Goal: Task Accomplishment & Management: Manage account settings

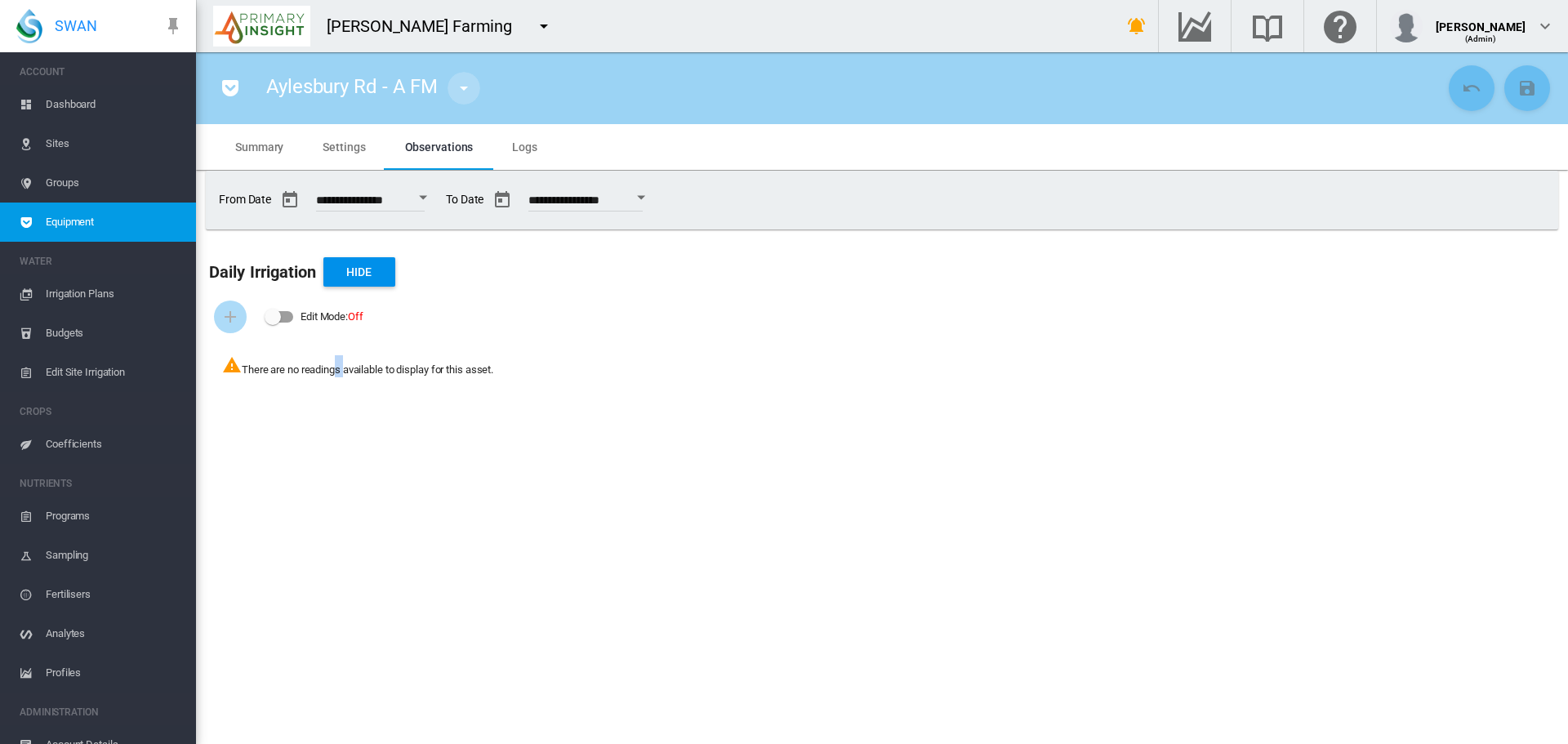
click at [458, 84] on md-icon "icon-menu-down" at bounding box center [463, 87] width 19 height 20
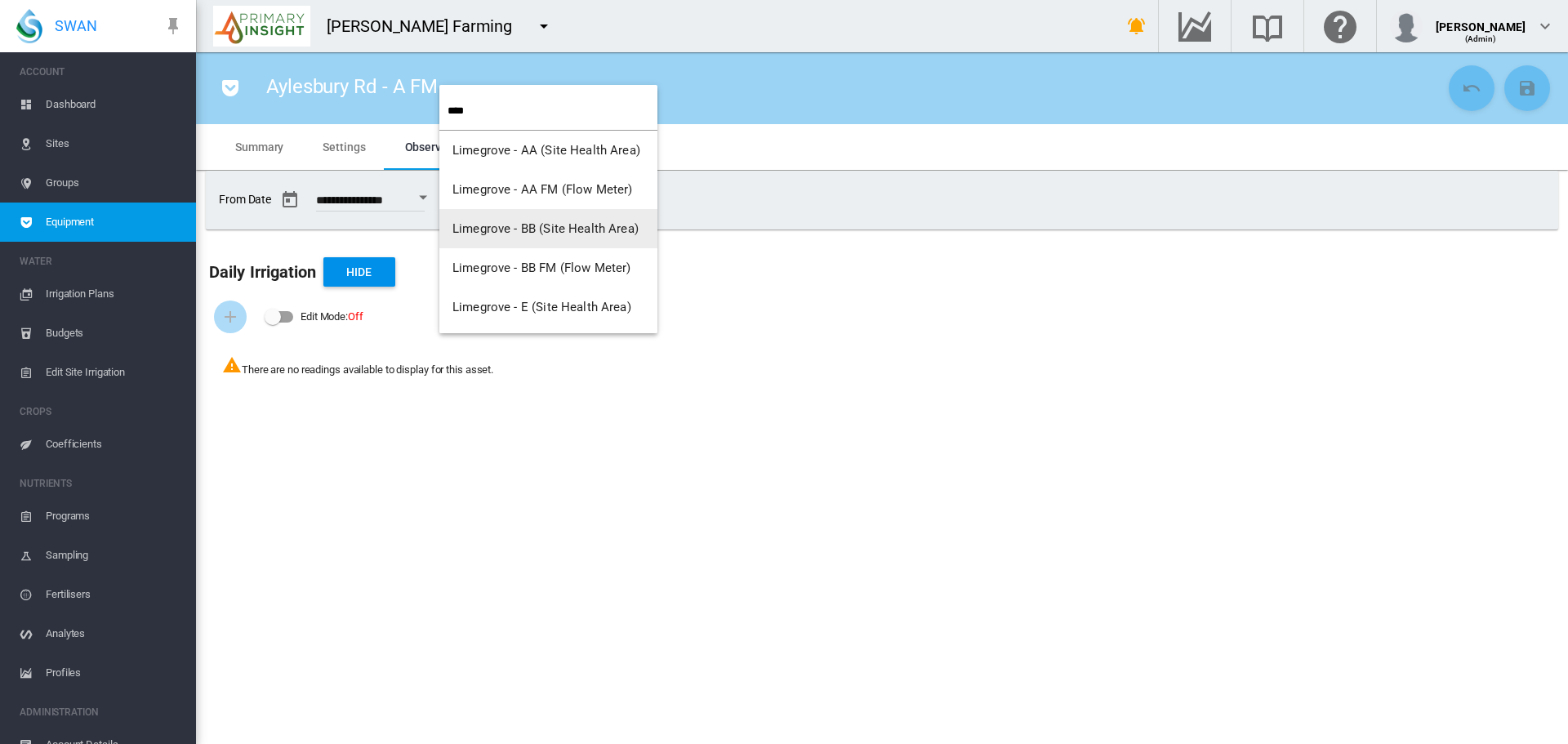
type input "****"
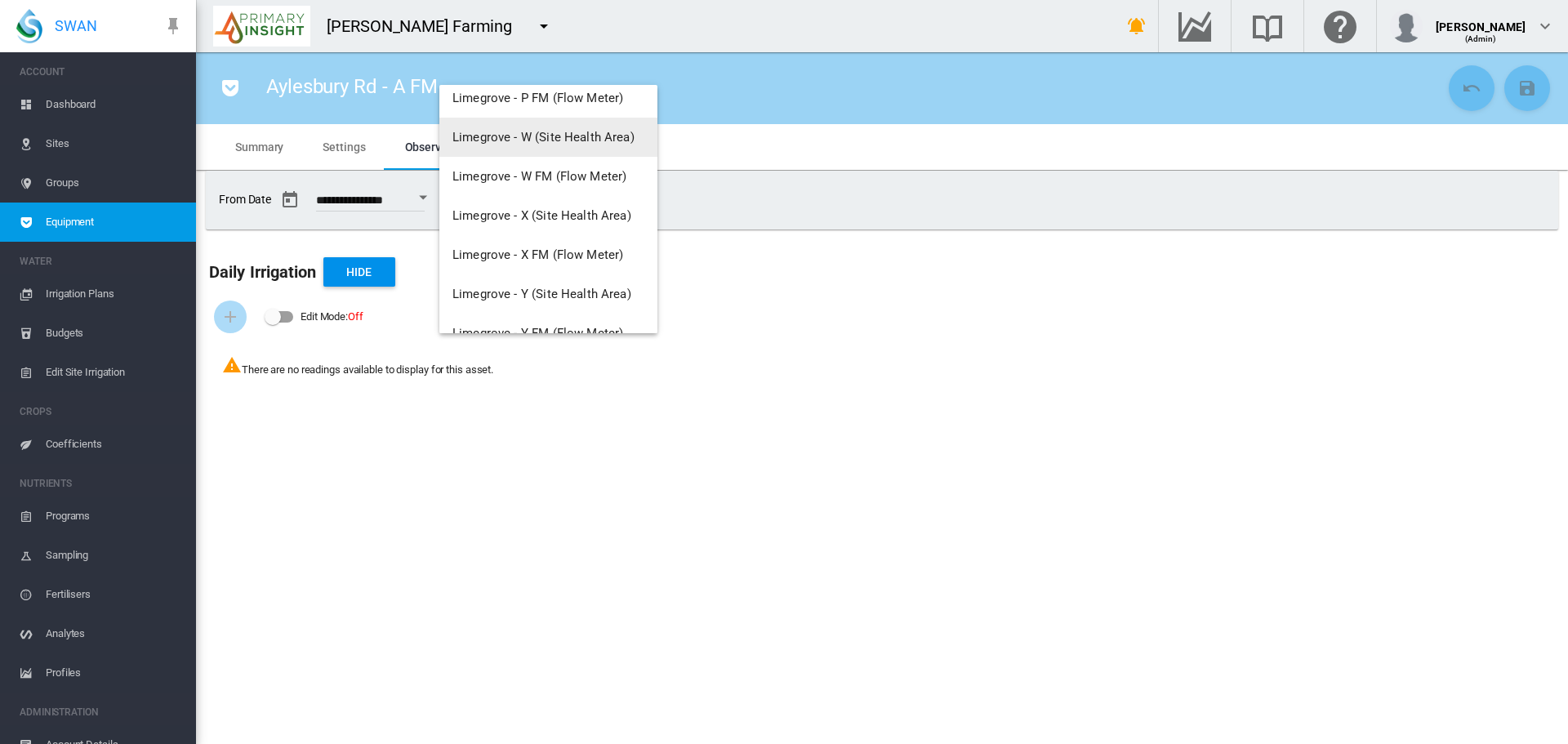
scroll to position [681, 0]
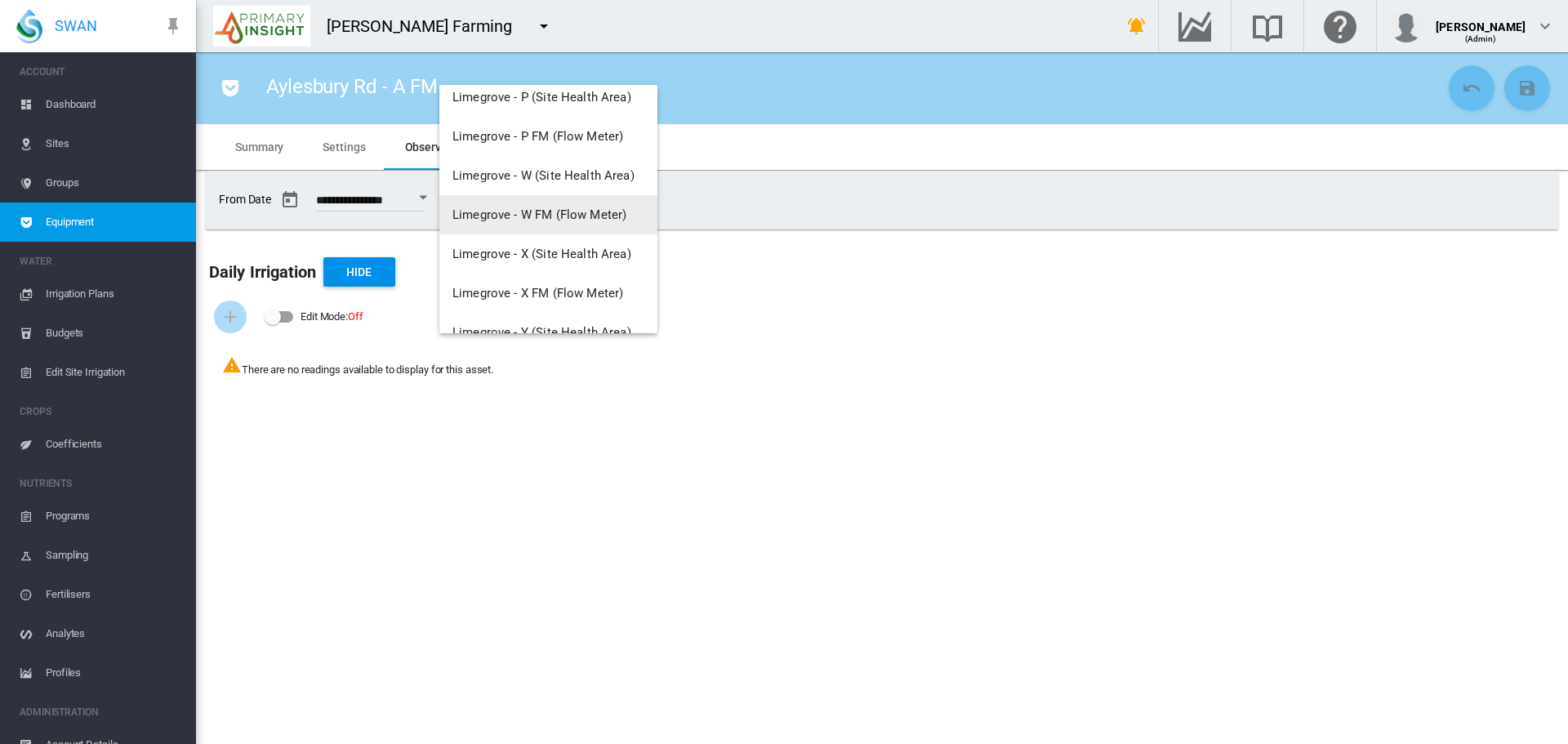
click at [543, 214] on span "Limegrove - W FM (Flow Meter)" at bounding box center [538, 215] width 174 height 15
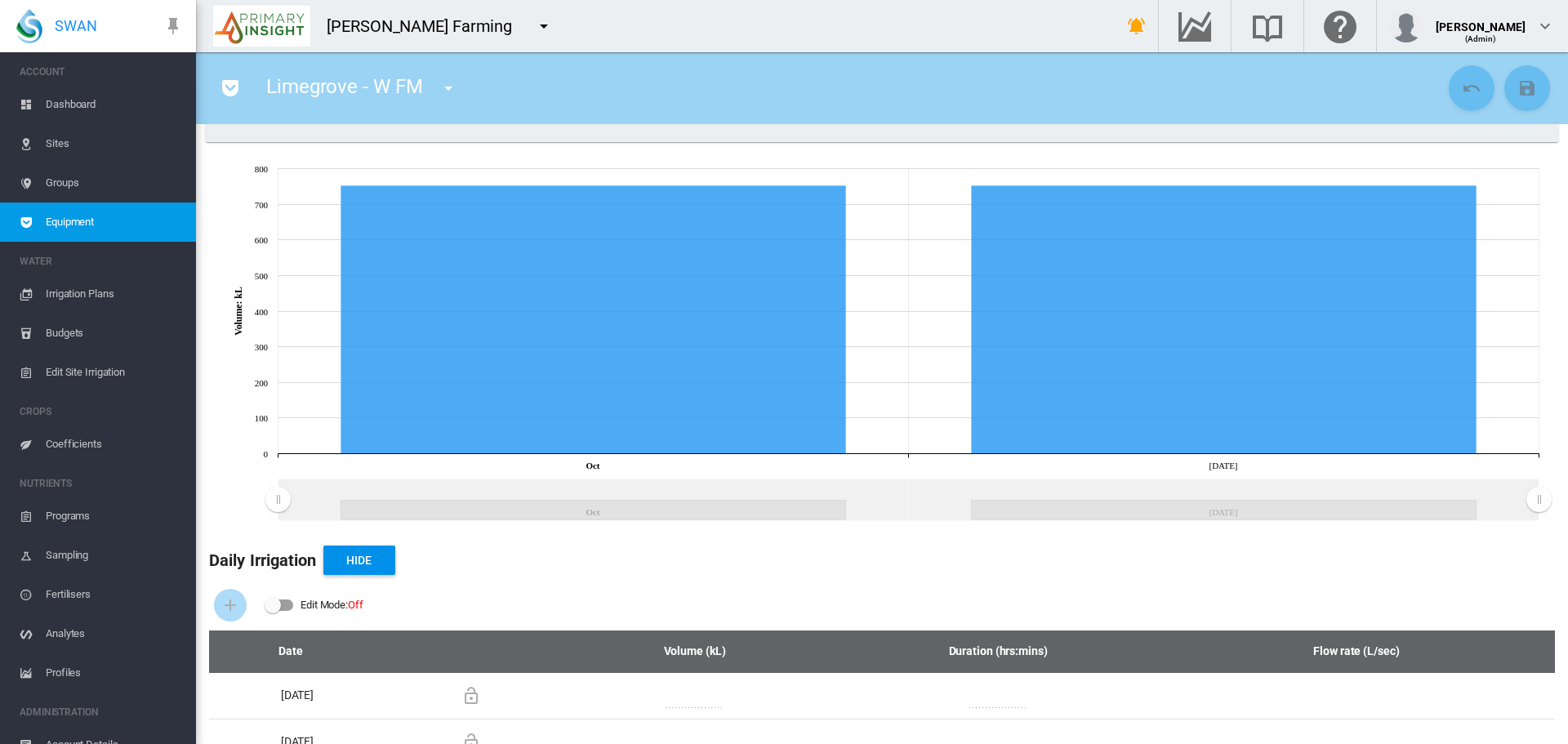
scroll to position [123, 0]
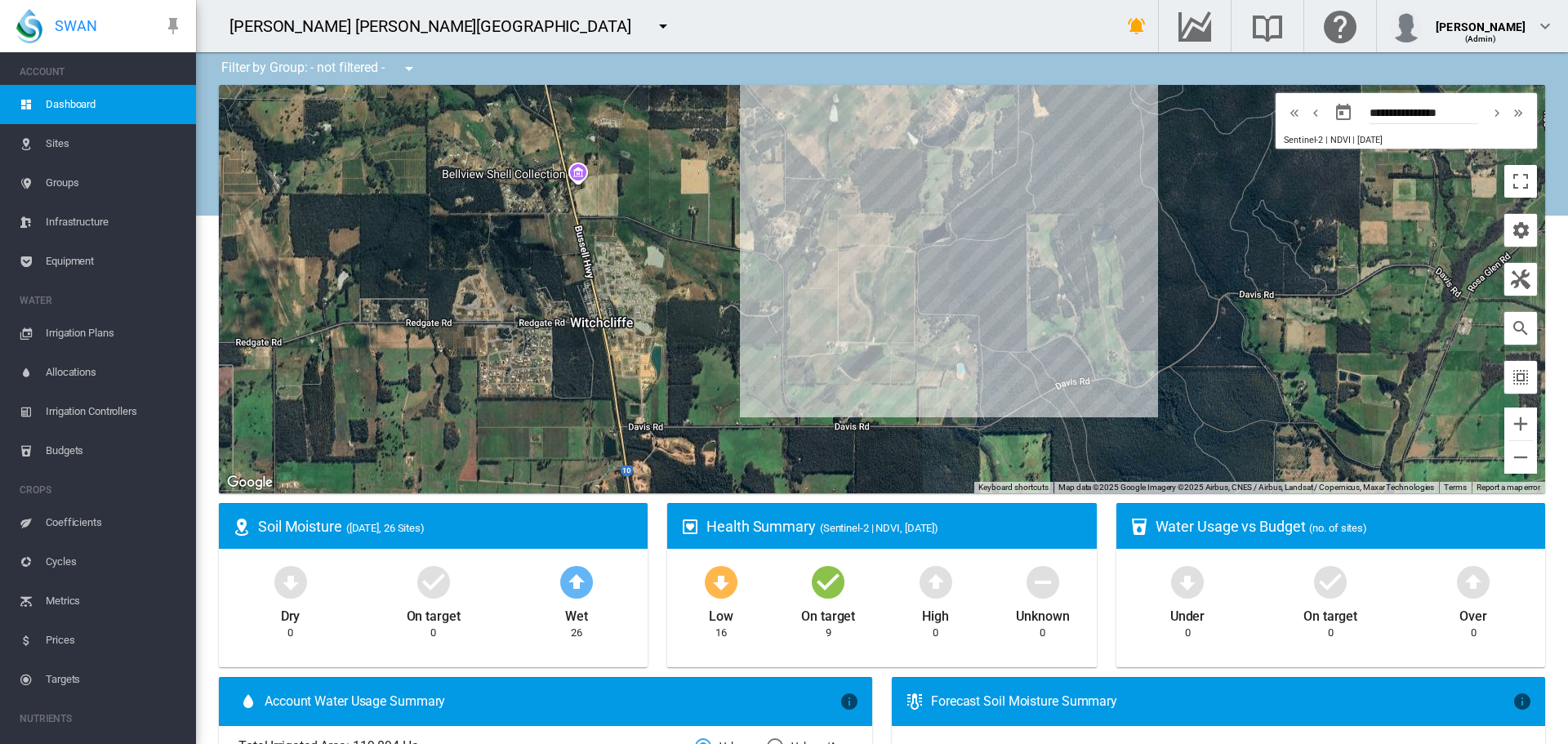
click at [76, 338] on span "Irrigation Plans" at bounding box center [114, 333] width 137 height 39
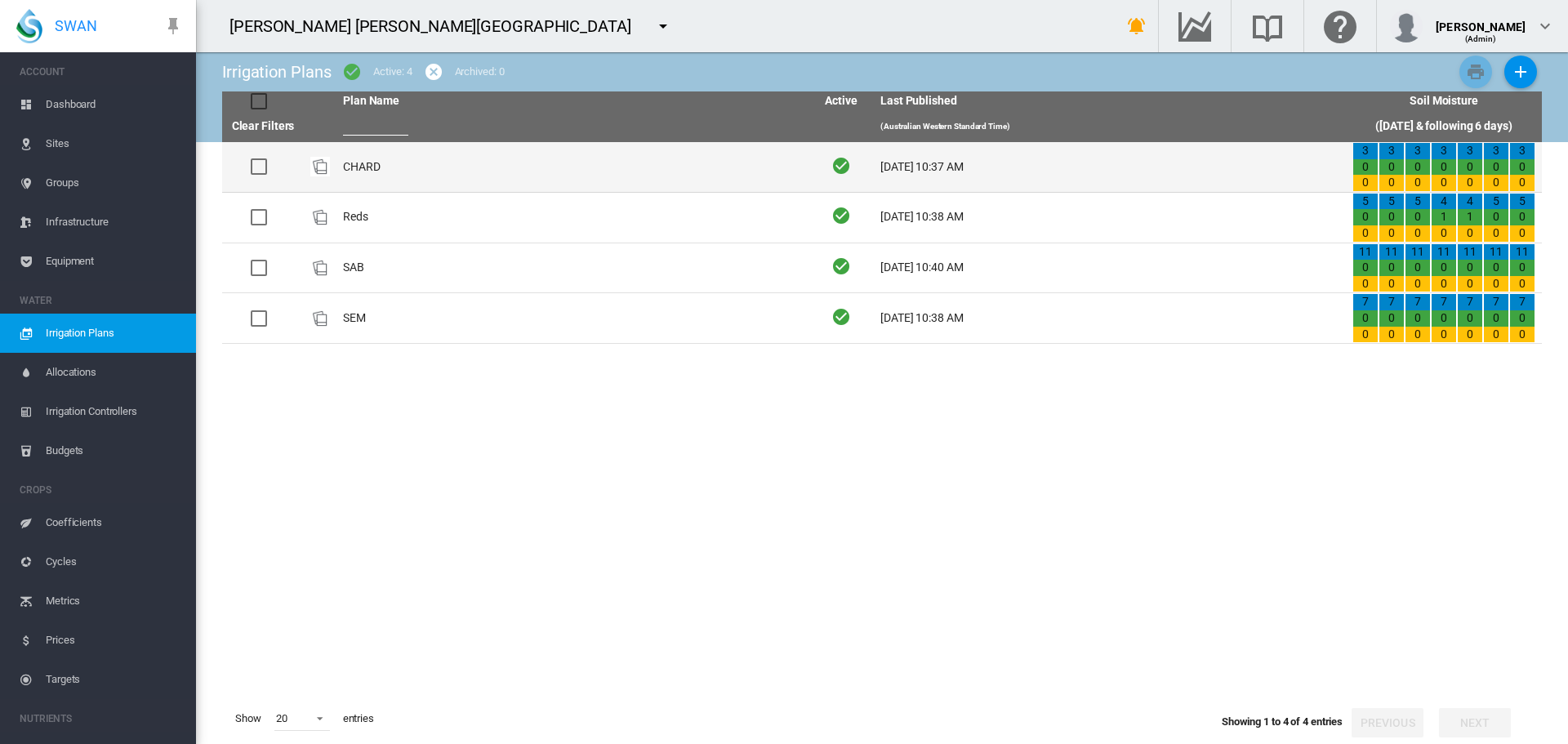
click at [374, 166] on td "CHARD" at bounding box center [572, 167] width 472 height 50
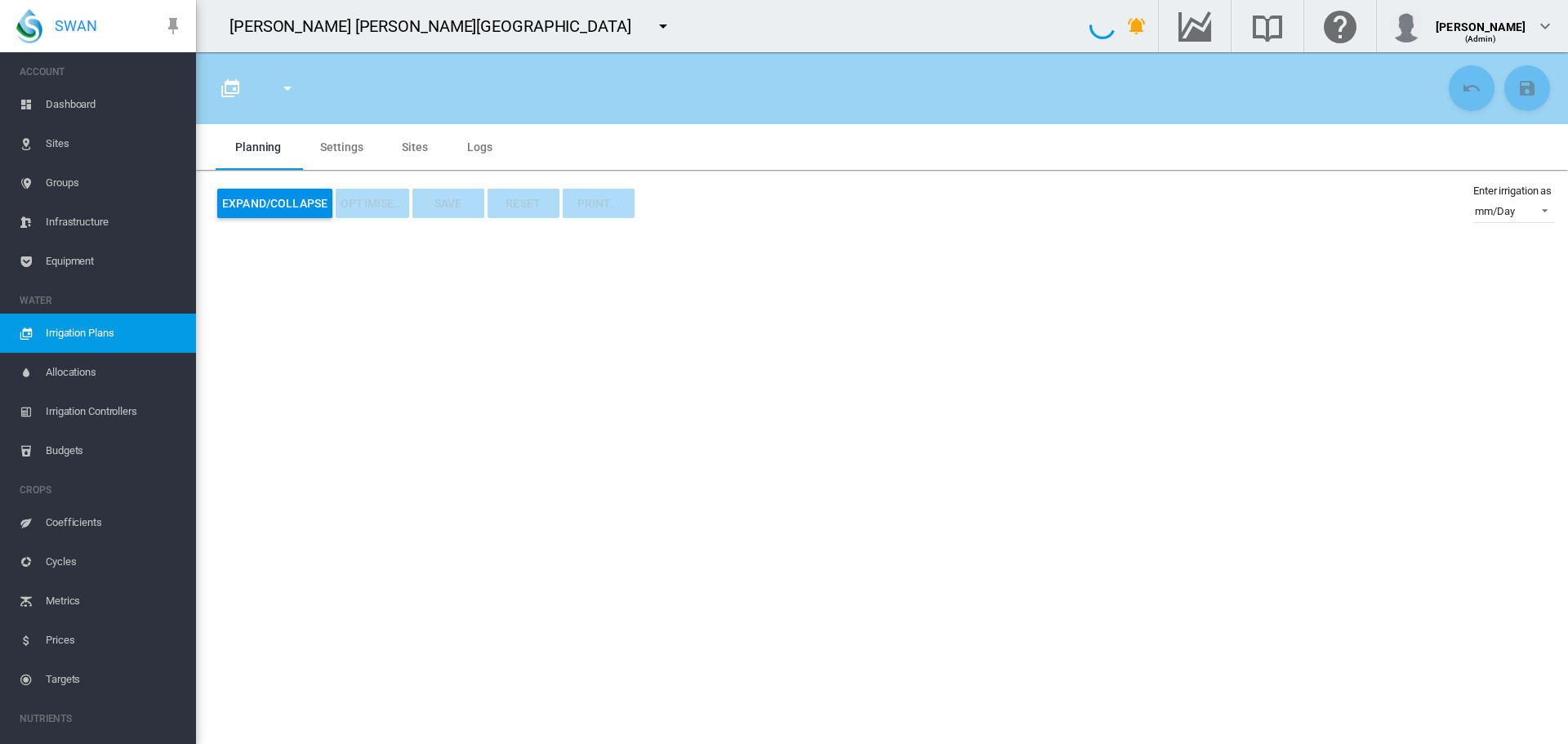
type input "*****"
type input "*"
type input "*****"
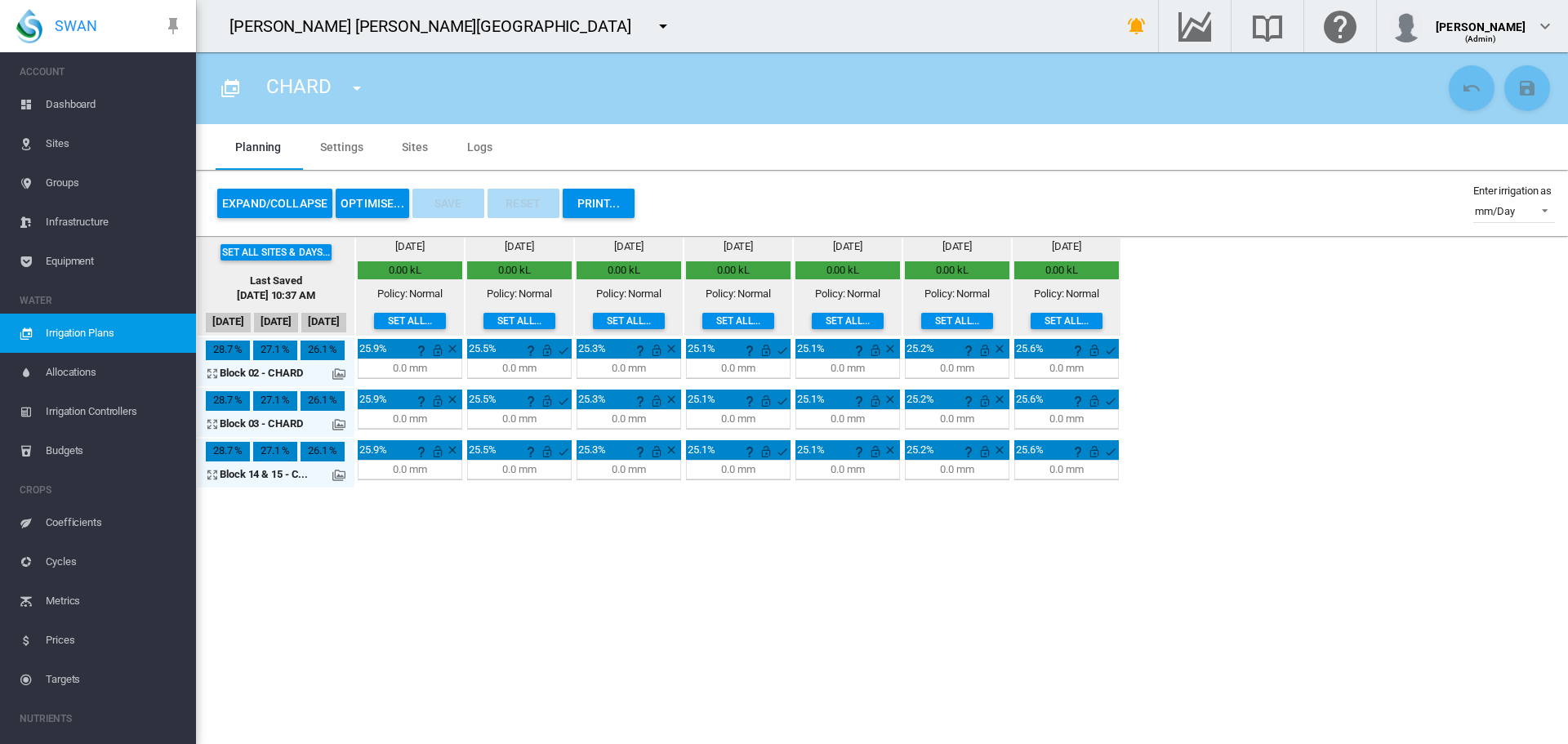
click at [366, 195] on button "OPTIMISE..." at bounding box center [372, 203] width 73 height 30
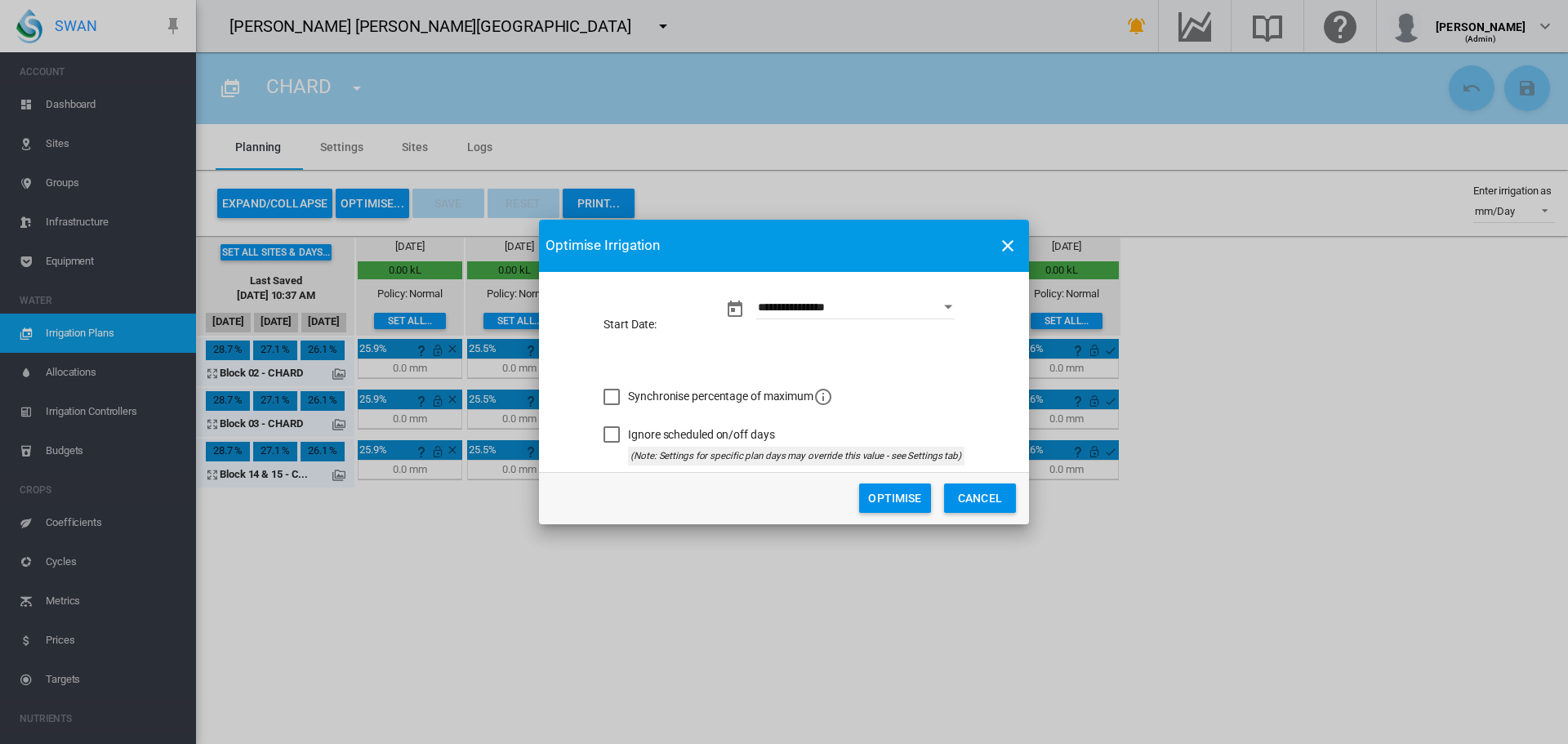
click at [944, 484] on button "Cancel" at bounding box center [979, 499] width 71 height 30
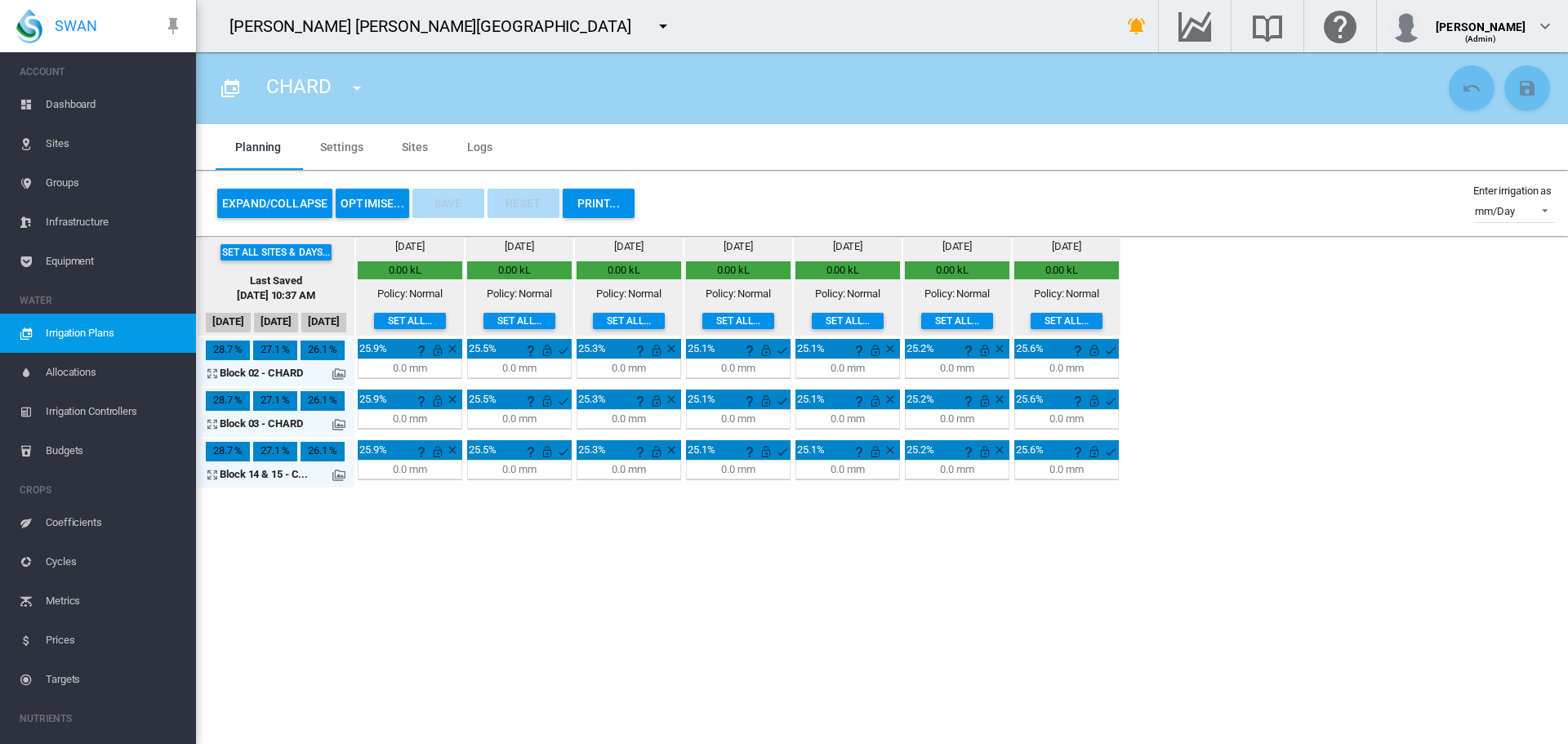
click at [558, 553] on section "CHARD CHARD Reds SAB SEM" at bounding box center [882, 398] width 1372 height 692
click at [1408, 328] on div "Set all sites & days... Last Saved [DATE] 10:37 AM [DATE] [DATE] [DATE] [DATE] …" at bounding box center [882, 362] width 1372 height 254
click at [356, 200] on button "OPTIMISE..." at bounding box center [372, 203] width 73 height 30
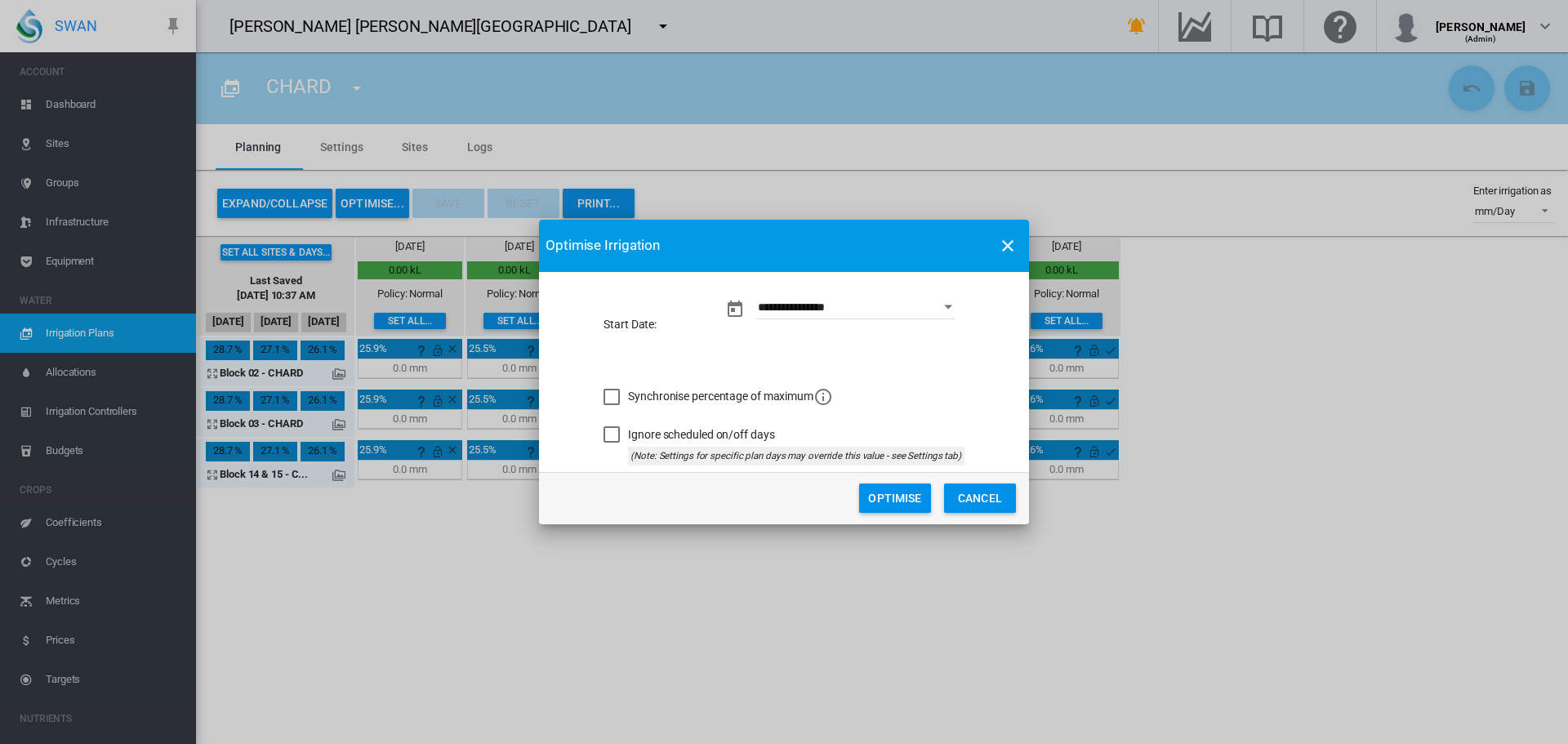
click at [901, 503] on button "Optimise" at bounding box center [894, 499] width 71 height 30
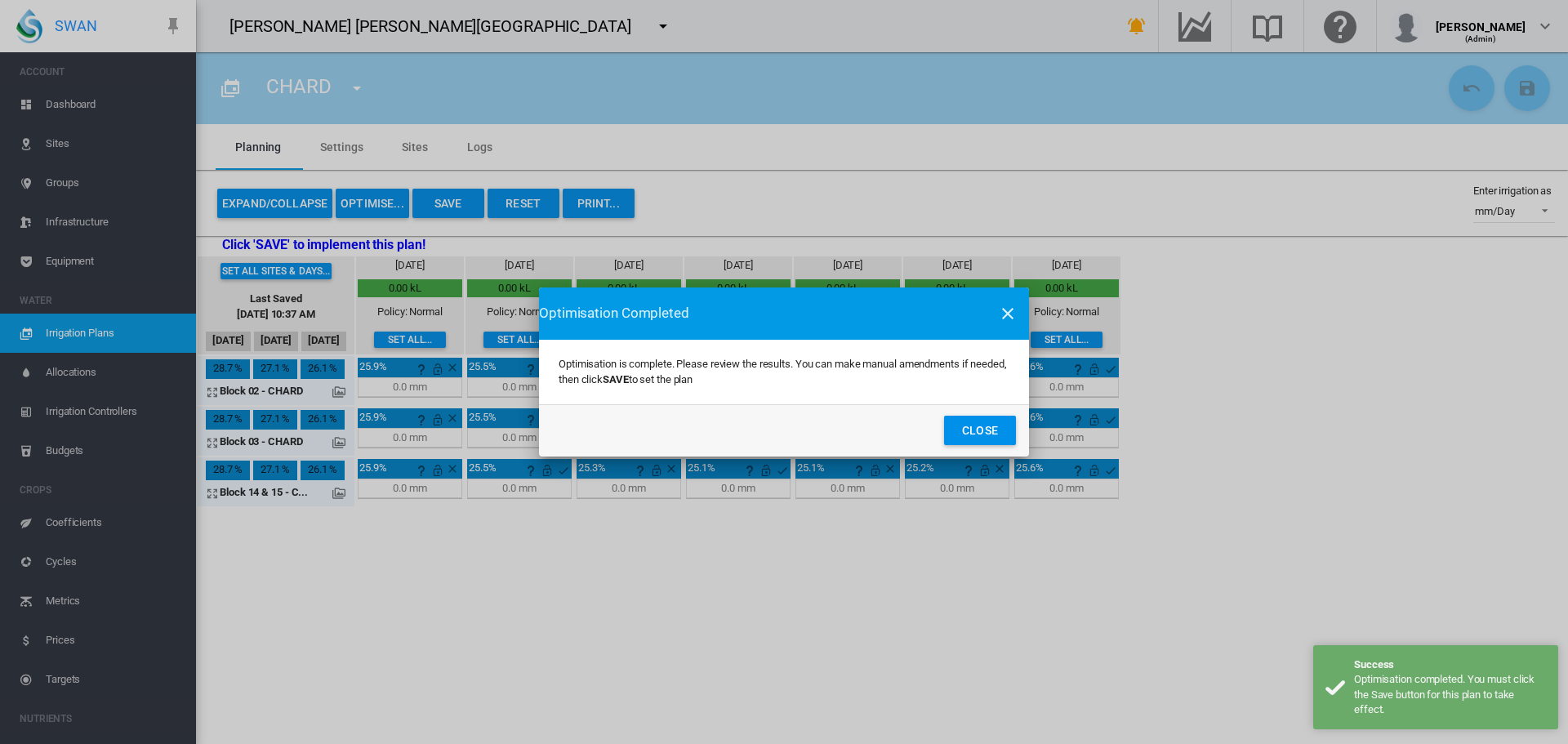
click at [944, 416] on button "Close" at bounding box center [979, 431] width 71 height 30
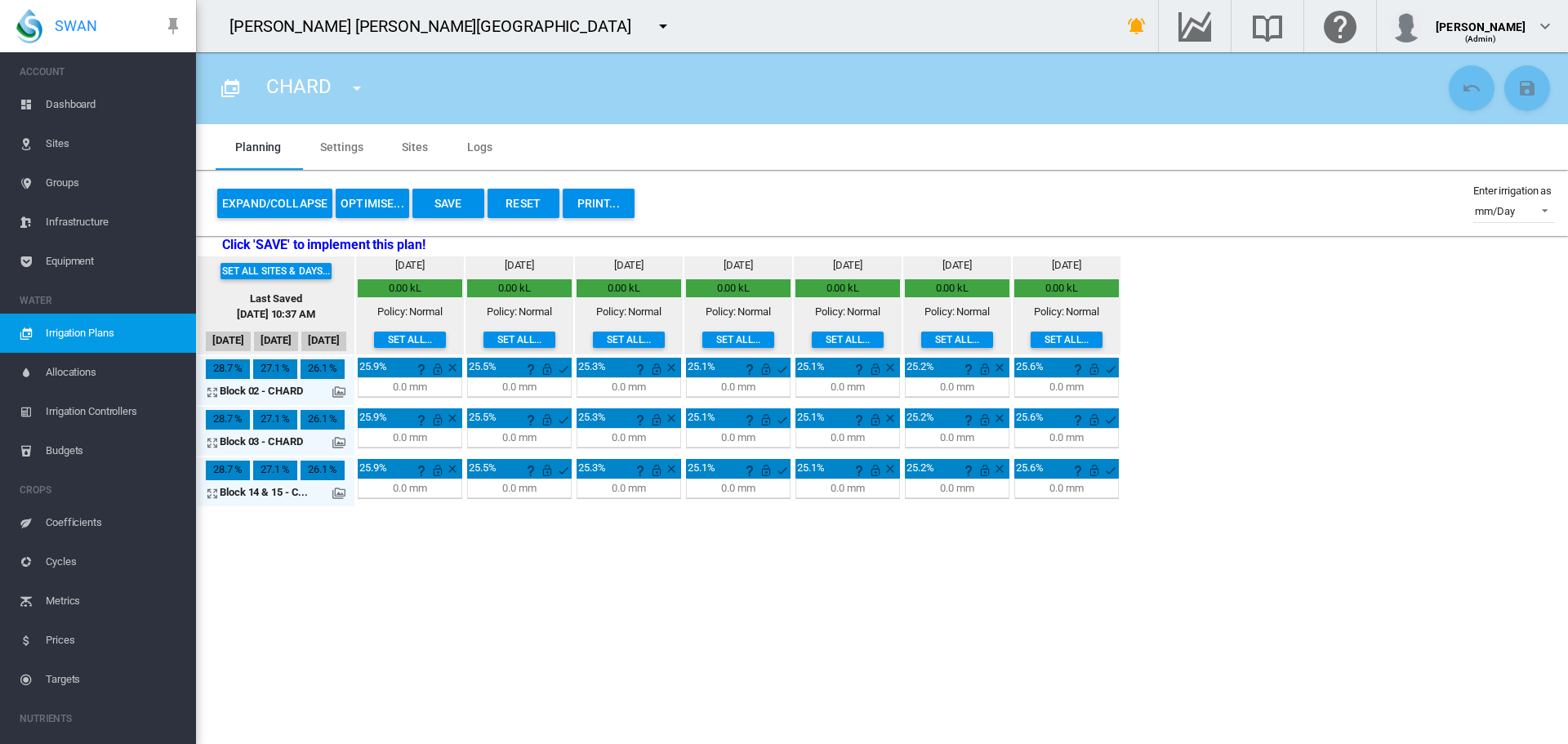
click at [526, 212] on button "Reset" at bounding box center [523, 203] width 71 height 30
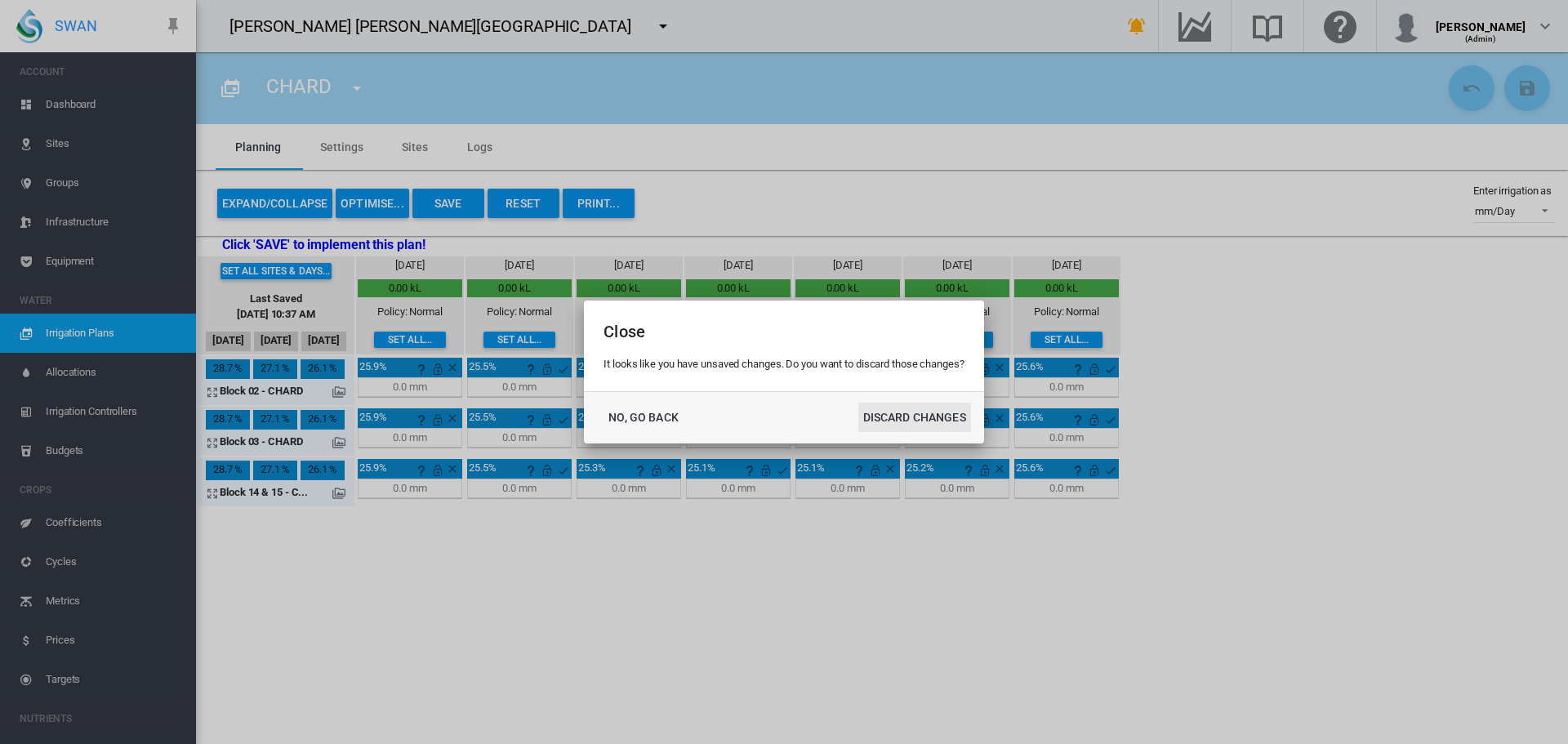
click at [858, 403] on button "DISCARD CHANGES" at bounding box center [914, 418] width 112 height 30
